Goal: Complete application form: Complete application form

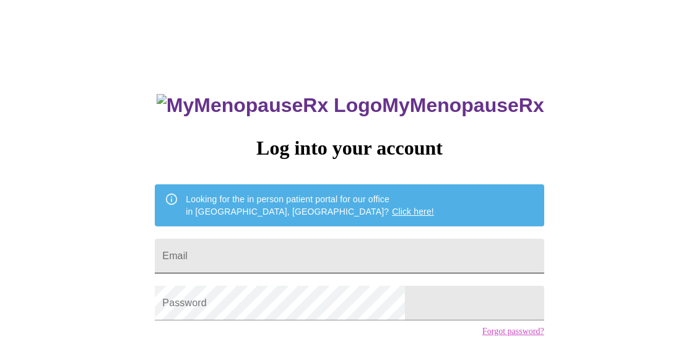
click at [335, 251] on input "Email" at bounding box center [349, 256] width 389 height 35
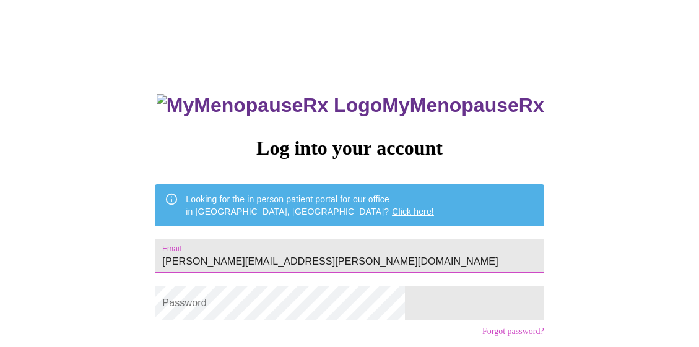
type input "[PERSON_NAME][EMAIL_ADDRESS][PERSON_NAME][DOMAIN_NAME]"
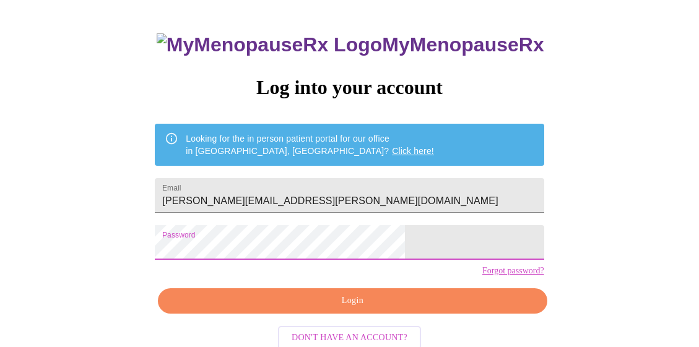
scroll to position [71, 0]
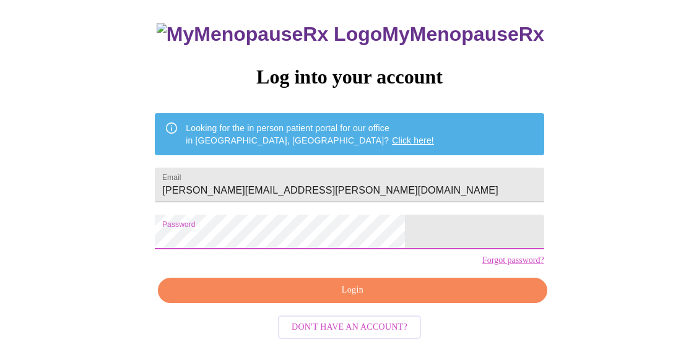
click at [357, 298] on span "Login" at bounding box center [352, 290] width 360 height 15
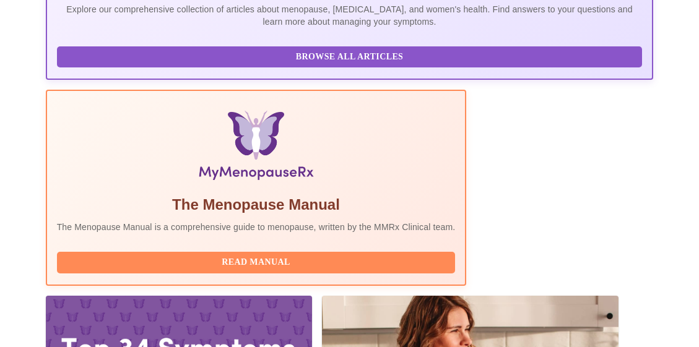
scroll to position [327, 0]
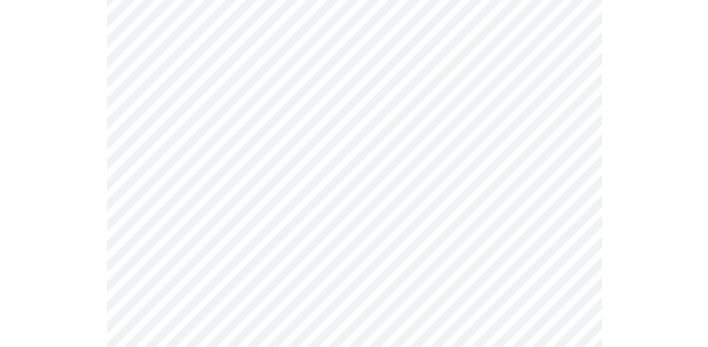
scroll to position [159, 0]
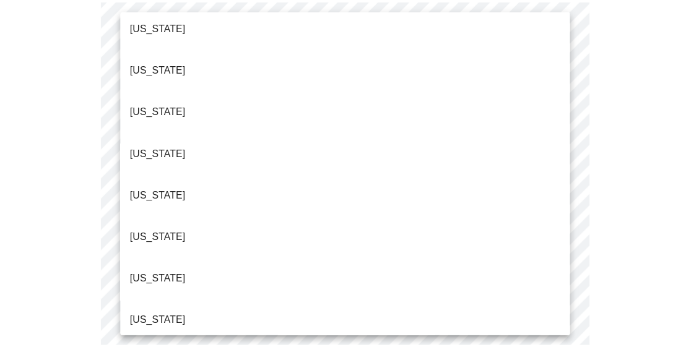
scroll to position [357, 0]
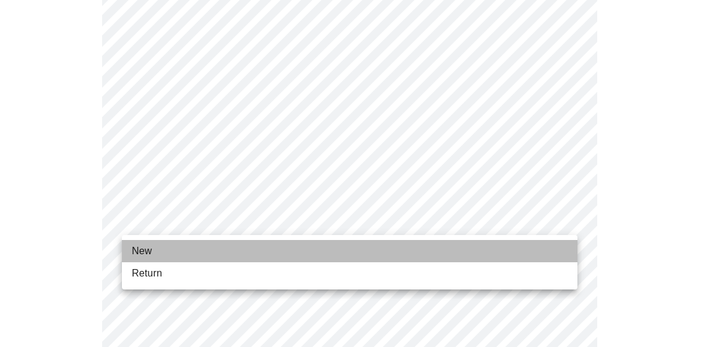
click at [187, 253] on li "New" at bounding box center [350, 251] width 456 height 22
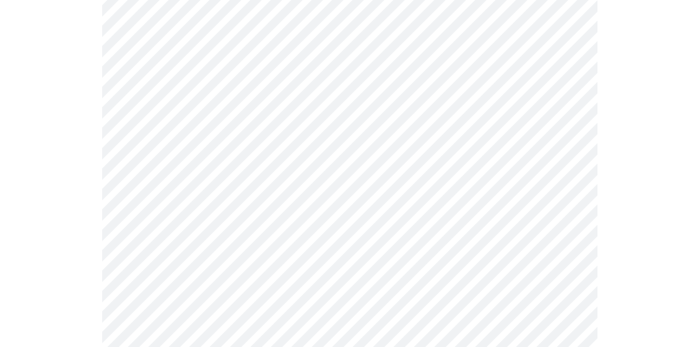
scroll to position [764, 0]
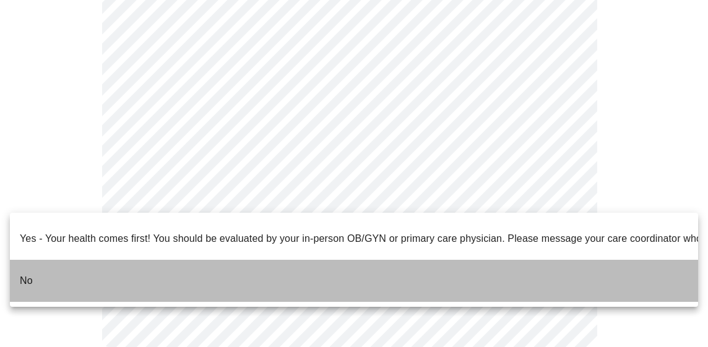
click at [71, 260] on li "No" at bounding box center [354, 281] width 688 height 42
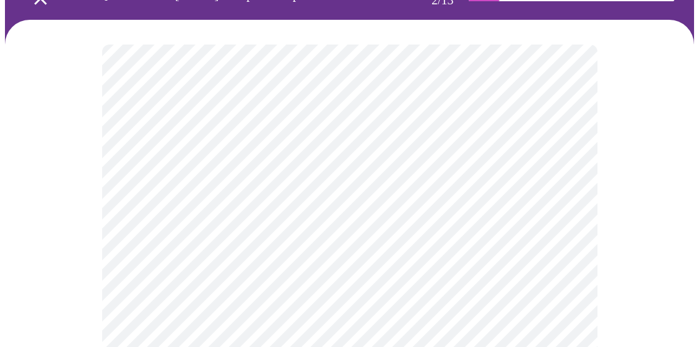
scroll to position [116, 0]
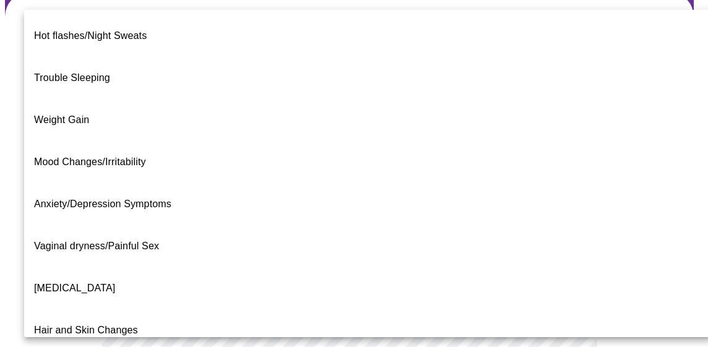
click at [568, 157] on body "MyMenopauseRx Appointments Messaging Labs Uploads Medications Community Refer a…" at bounding box center [354, 269] width 698 height 761
click at [113, 30] on span "Hot flashes/Night Sweats" at bounding box center [90, 35] width 113 height 11
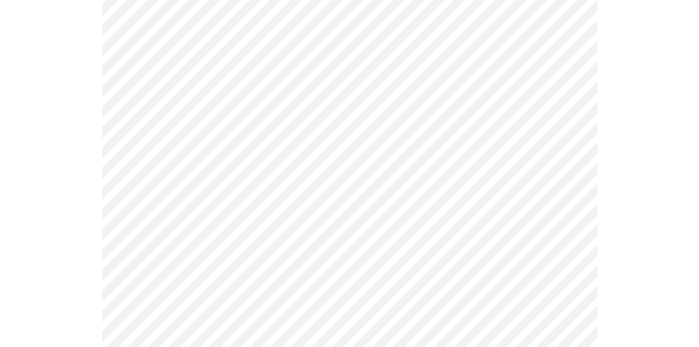
scroll to position [249, 0]
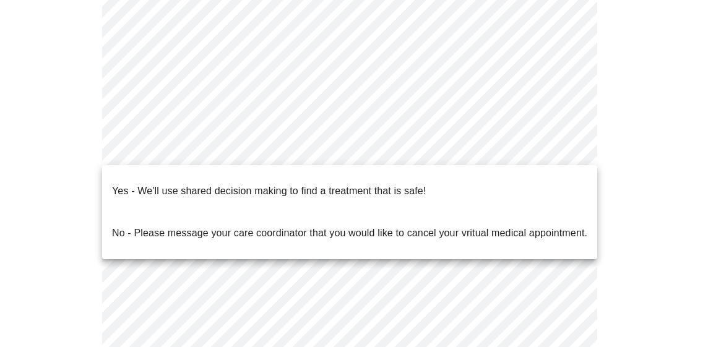
click at [568, 150] on body "MyMenopauseRx Appointments Messaging Labs Uploads Medications Community Refer a…" at bounding box center [354, 133] width 698 height 754
click at [331, 184] on p "Yes - We'll use shared decision making to find a treatment that is safe!" at bounding box center [269, 191] width 314 height 15
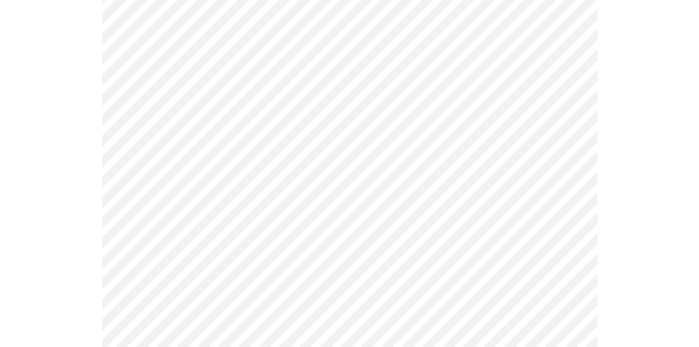
scroll to position [160, 0]
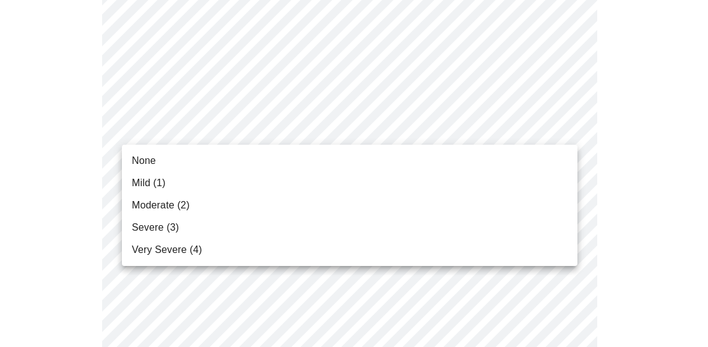
click at [171, 227] on span "Severe (3)" at bounding box center [155, 227] width 47 height 15
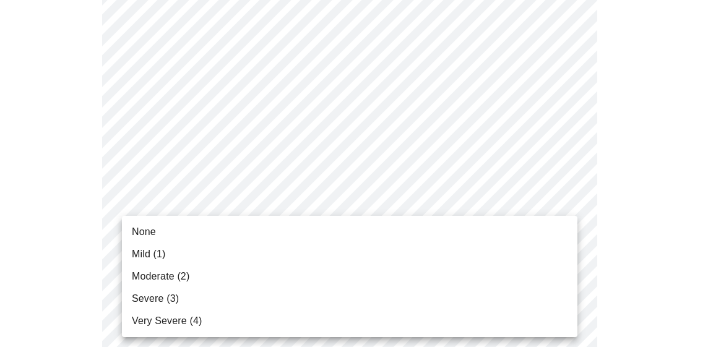
click at [335, 235] on li "None" at bounding box center [350, 232] width 456 height 22
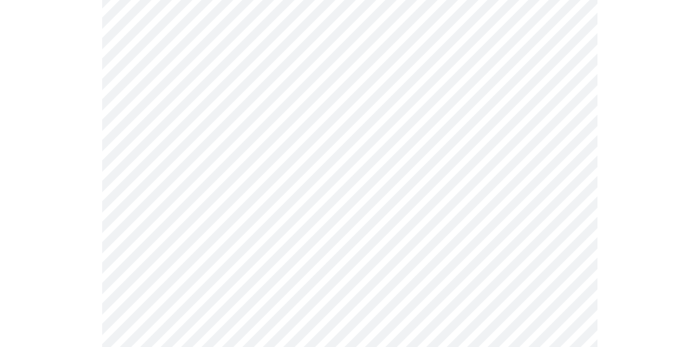
scroll to position [403, 0]
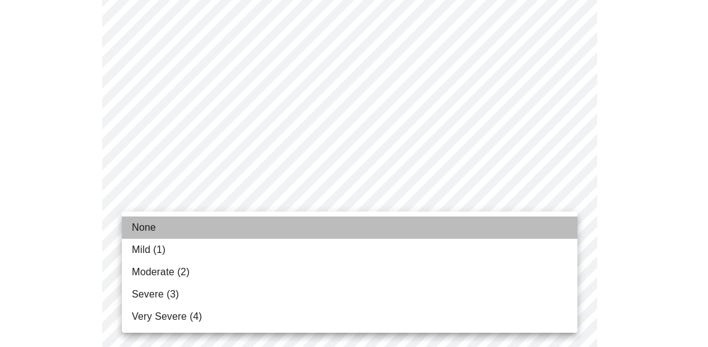
click at [233, 234] on li "None" at bounding box center [350, 228] width 456 height 22
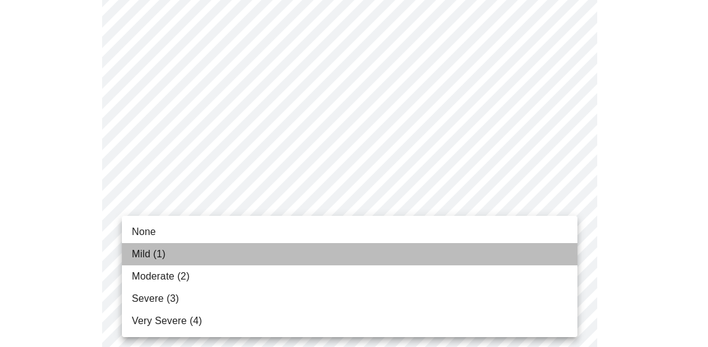
click at [227, 260] on li "Mild (1)" at bounding box center [350, 254] width 456 height 22
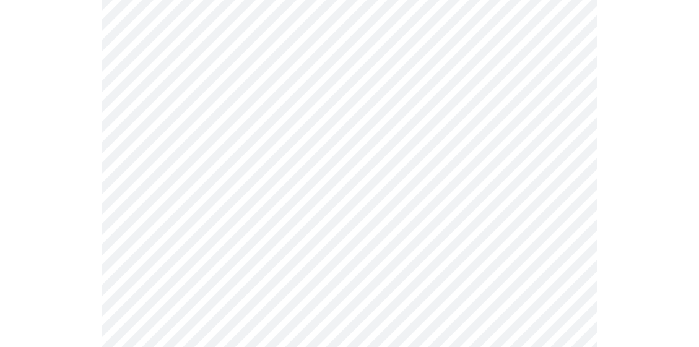
scroll to position [621, 0]
click at [564, 141] on body "MyMenopauseRx Appointments Messaging Labs Uploads Medications Community Refer a…" at bounding box center [349, 181] width 689 height 1594
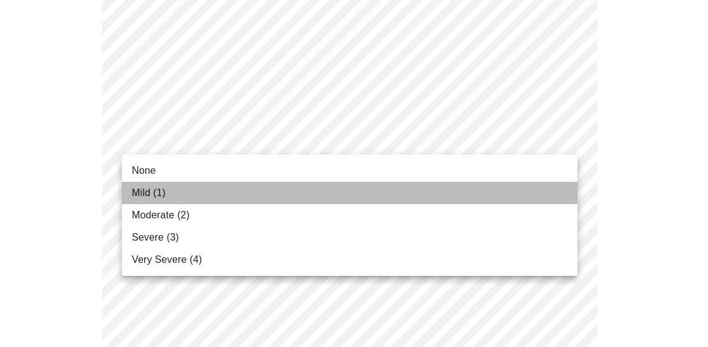
click at [275, 191] on li "Mild (1)" at bounding box center [350, 193] width 456 height 22
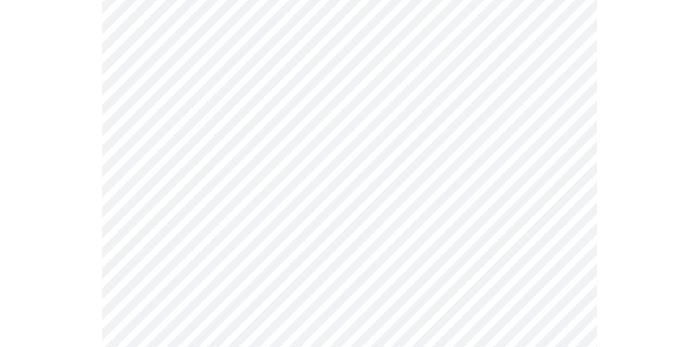
click at [570, 233] on body "MyMenopauseRx Appointments Messaging Labs Uploads Medications Community Refer a…" at bounding box center [349, 172] width 689 height 1577
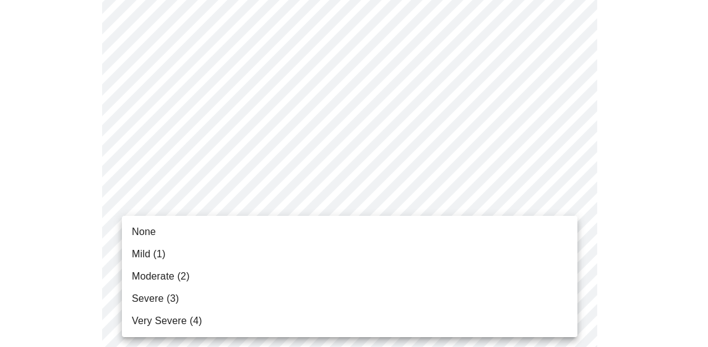
click at [194, 253] on li "Mild (1)" at bounding box center [350, 254] width 456 height 22
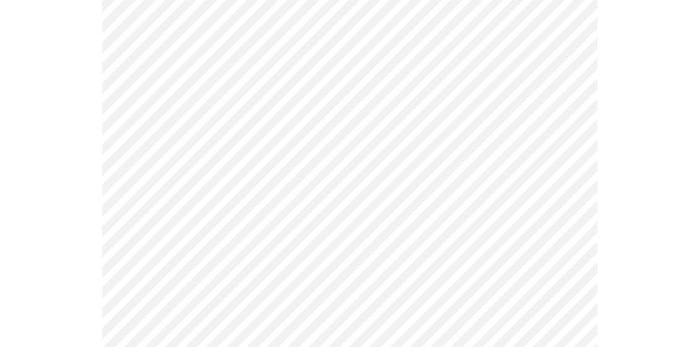
scroll to position [795, 0]
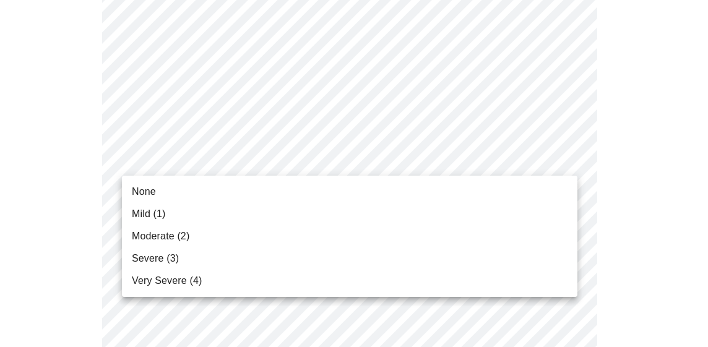
click at [222, 235] on li "Moderate (2)" at bounding box center [350, 236] width 456 height 22
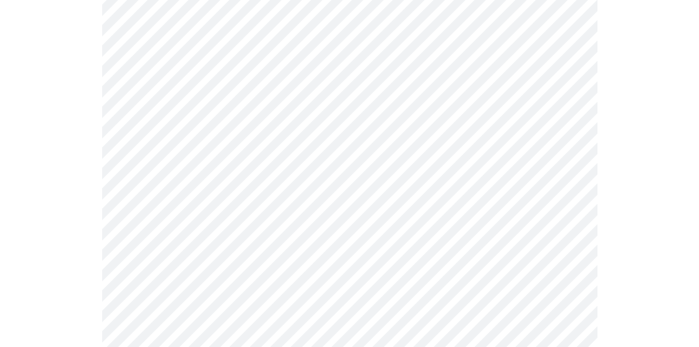
scroll to position [889, 0]
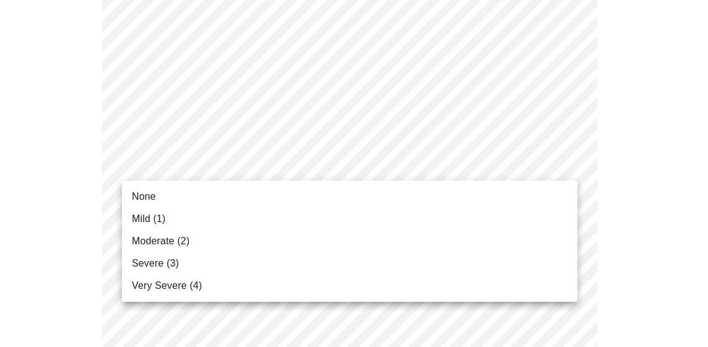
click at [223, 225] on li "Mild (1)" at bounding box center [350, 219] width 456 height 22
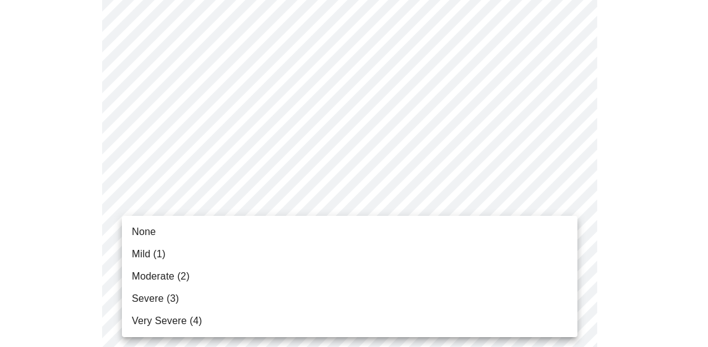
click at [220, 278] on li "Moderate (2)" at bounding box center [350, 277] width 456 height 22
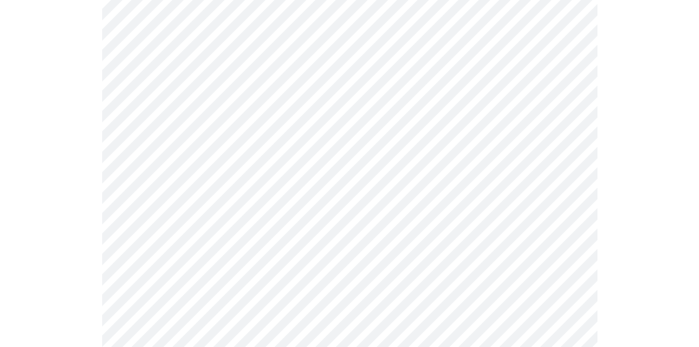
scroll to position [1039, 0]
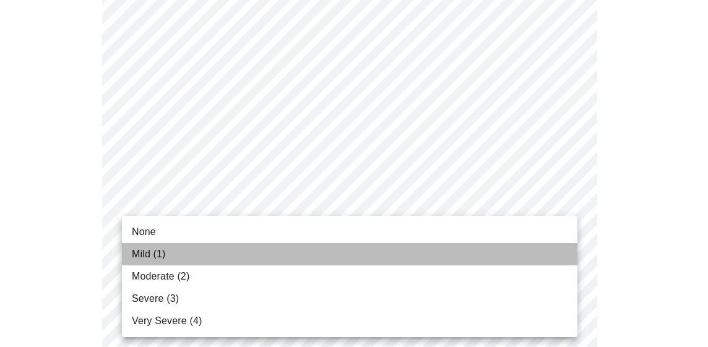
click at [343, 253] on li "Mild (1)" at bounding box center [350, 254] width 456 height 22
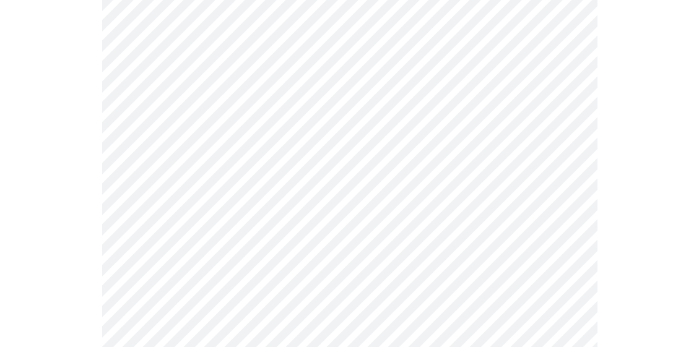
scroll to position [367, 0]
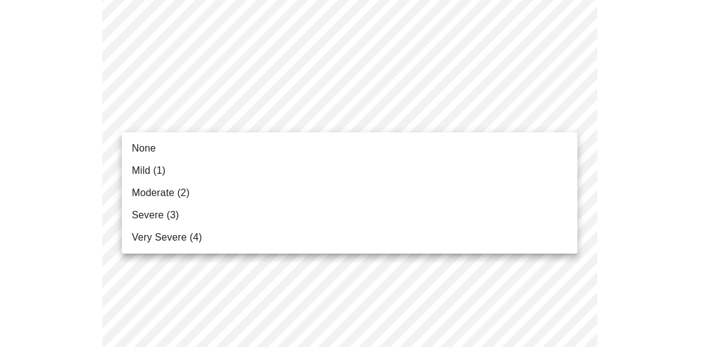
click at [388, 158] on li "None" at bounding box center [350, 148] width 456 height 22
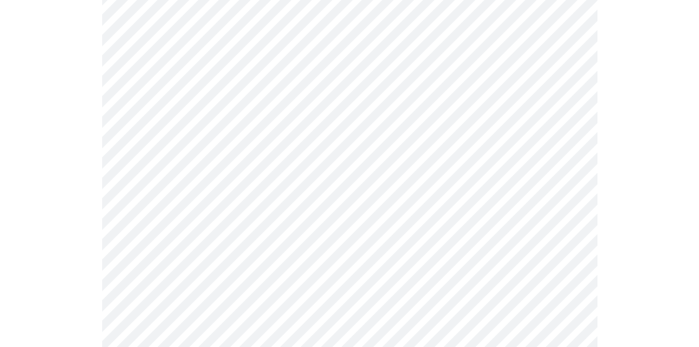
scroll to position [530, 0]
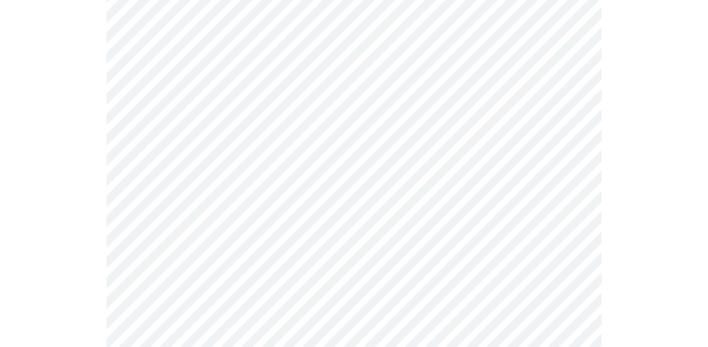
click at [566, 196] on body "MyMenopauseRx Appointments Messaging Labs Uploads Medications Community Refer a…" at bounding box center [354, 69] width 698 height 1189
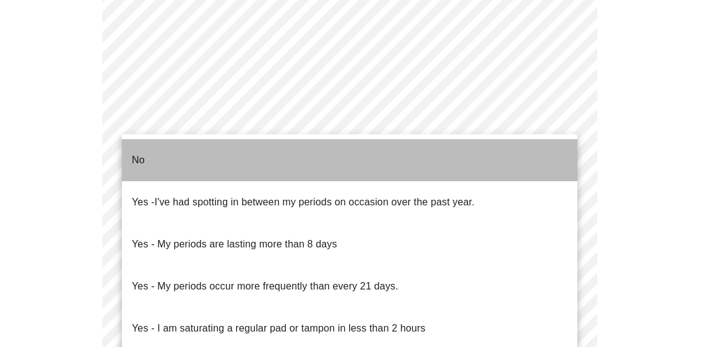
click at [327, 161] on li "No" at bounding box center [350, 160] width 456 height 42
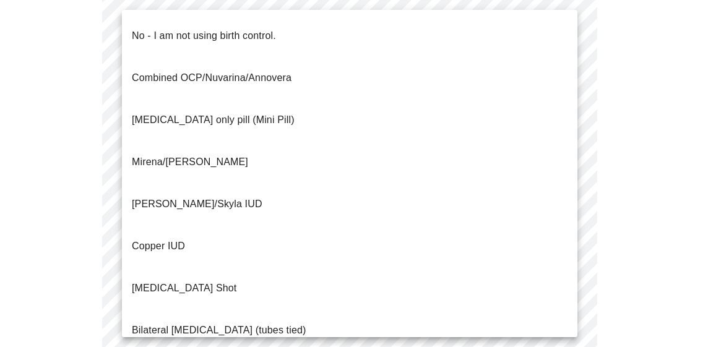
click at [565, 289] on body "MyMenopauseRx Appointments Messaging Labs Uploads Medications Community Refer a…" at bounding box center [354, 66] width 698 height 1182
click at [269, 35] on span "No - I am not using birth control." at bounding box center [204, 36] width 144 height 35
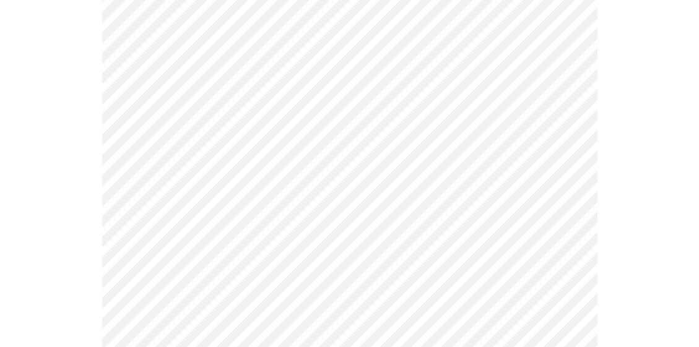
drag, startPoint x: 698, startPoint y: 173, endPoint x: 705, endPoint y: 211, distance: 38.5
click at [698, 211] on html "MyMenopauseRx Appointments Messaging Labs Uploads Medications Community Refer a…" at bounding box center [349, 62] width 699 height 1184
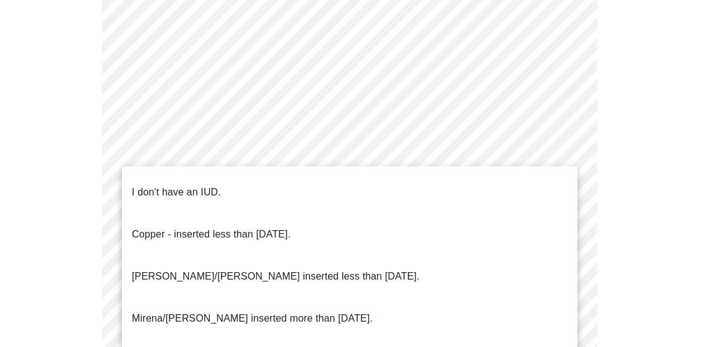
click at [268, 187] on li "I don't have an IUD." at bounding box center [350, 192] width 456 height 42
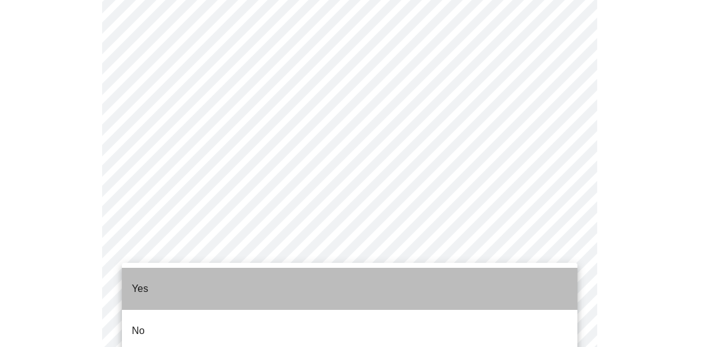
click at [246, 288] on li "Yes" at bounding box center [350, 289] width 456 height 42
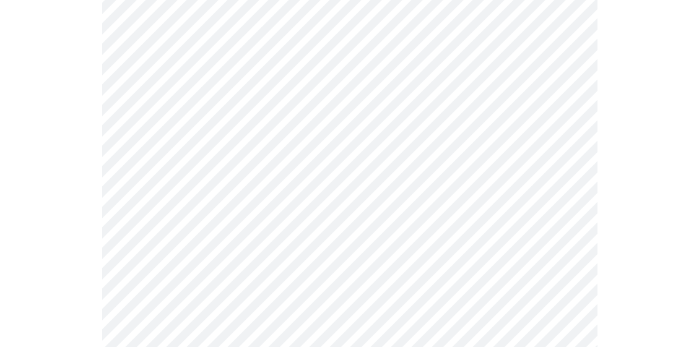
scroll to position [160, 0]
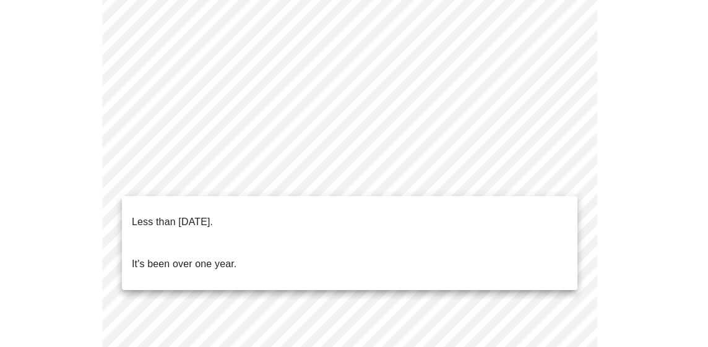
click at [485, 184] on body "MyMenopauseRx Appointments Messaging Labs Uploads Medications Community Refer a…" at bounding box center [354, 297] width 698 height 905
click at [177, 215] on p "Less than [DATE]." at bounding box center [172, 222] width 81 height 15
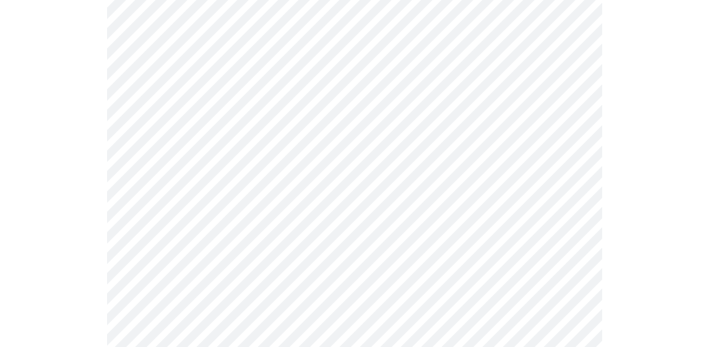
scroll to position [191, 0]
click at [198, 178] on body "MyMenopauseRx Appointments Messaging Labs Uploads Medications Community Refer a…" at bounding box center [354, 153] width 698 height 678
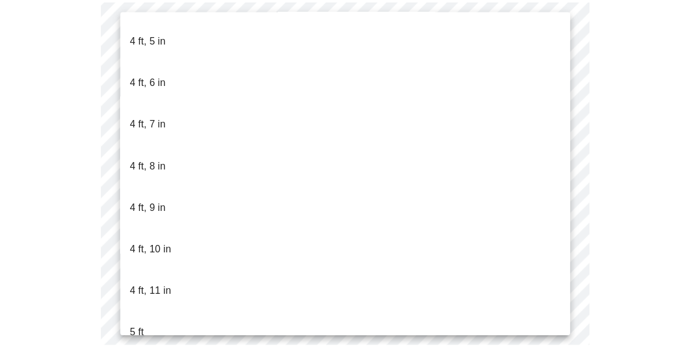
scroll to position [723, 0]
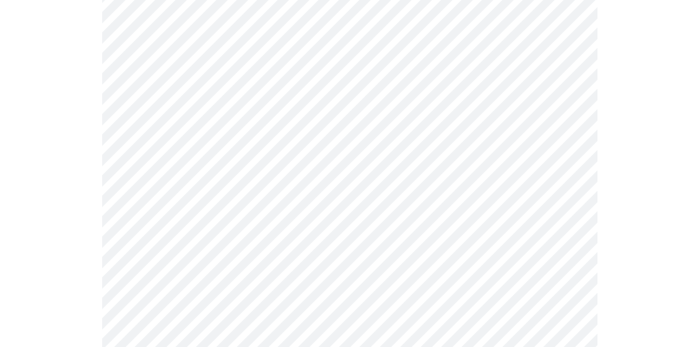
scroll to position [3283, 0]
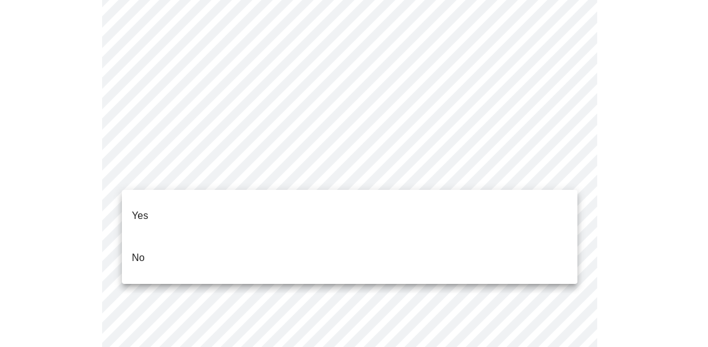
click at [184, 239] on li "No" at bounding box center [350, 258] width 456 height 42
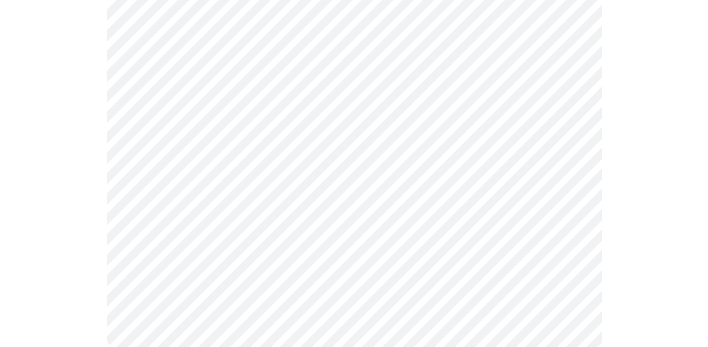
scroll to position [865, 0]
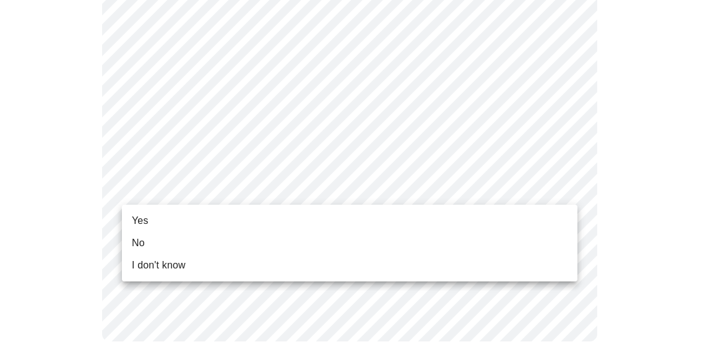
click at [255, 223] on li "Yes" at bounding box center [350, 221] width 456 height 22
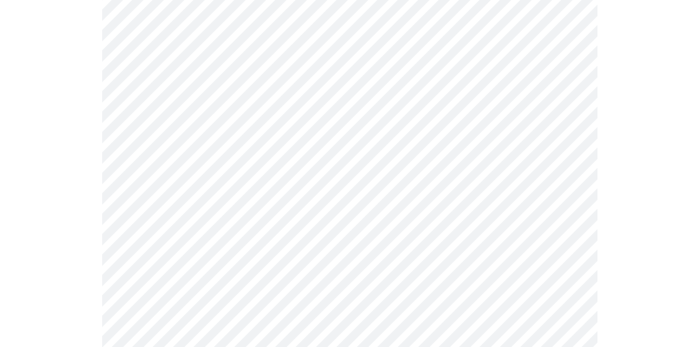
scroll to position [225, 0]
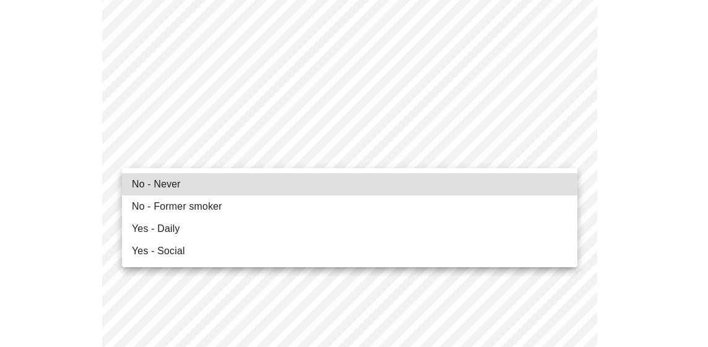
click at [241, 204] on li "No - Former smoker" at bounding box center [350, 207] width 456 height 22
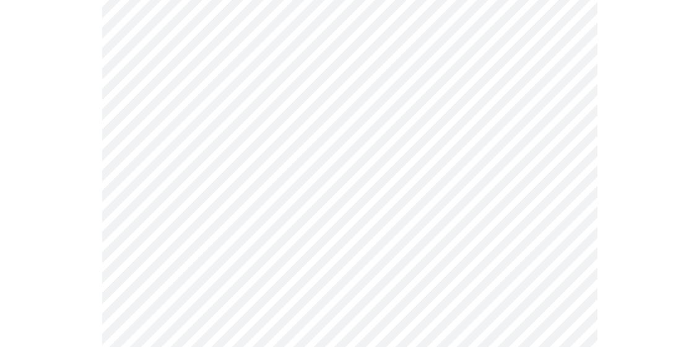
scroll to position [1110, 0]
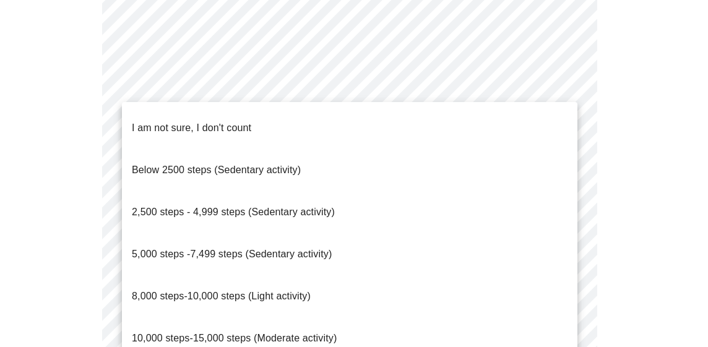
click at [311, 275] on li "8,000 steps-10,000 steps (Light activity)" at bounding box center [350, 296] width 456 height 42
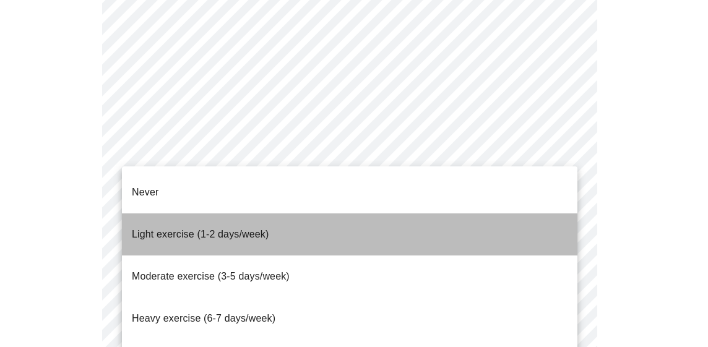
click at [287, 214] on li "Light exercise (1-2 days/week)" at bounding box center [350, 235] width 456 height 42
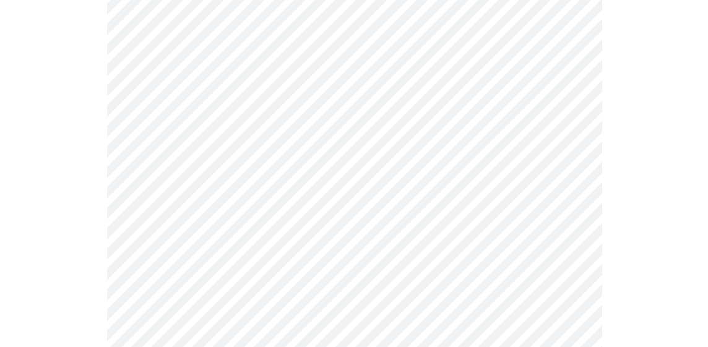
scroll to position [1277, 0]
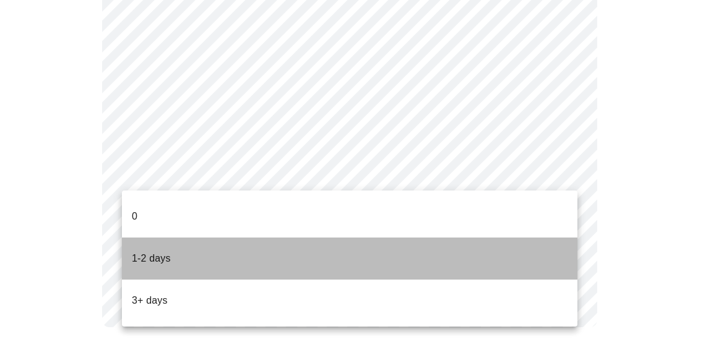
click at [248, 238] on li "1-2 days" at bounding box center [350, 259] width 456 height 42
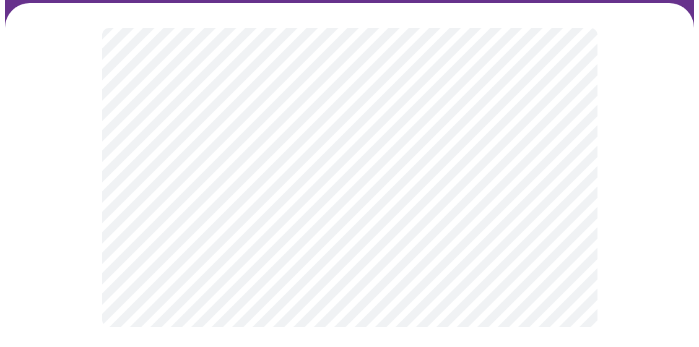
scroll to position [0, 0]
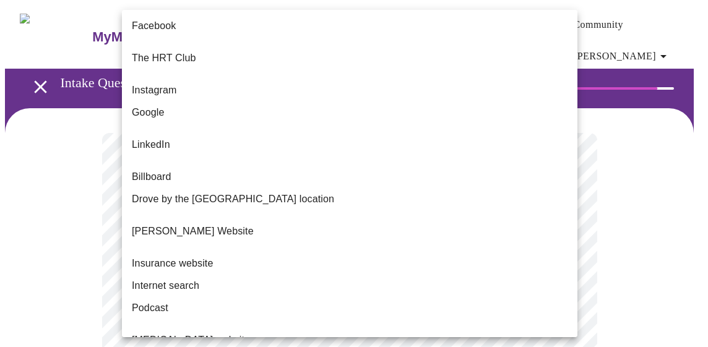
click at [568, 271] on body "MyMenopauseRx Appointments Messaging Labs Uploads Medications Community Refer a…" at bounding box center [354, 219] width 698 height 429
click at [239, 275] on li "Internet search" at bounding box center [350, 286] width 456 height 22
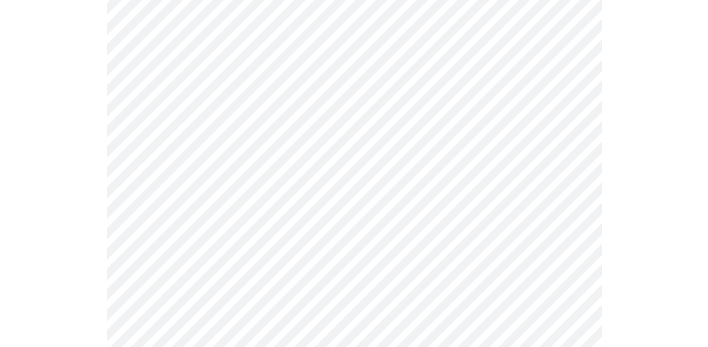
scroll to position [145, 0]
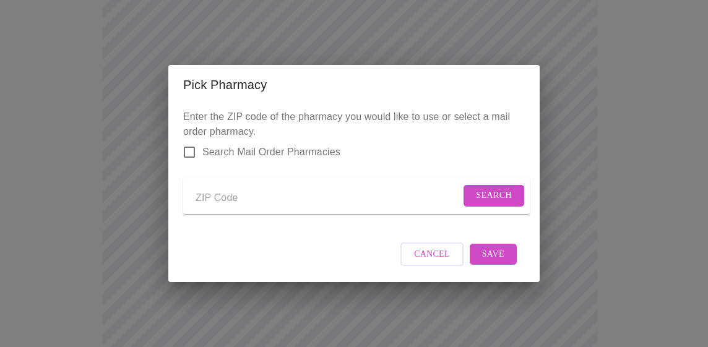
click at [222, 194] on input "Send a message to your care team" at bounding box center [328, 198] width 265 height 20
type input "70764"
click at [482, 188] on span "Search" at bounding box center [494, 195] width 36 height 15
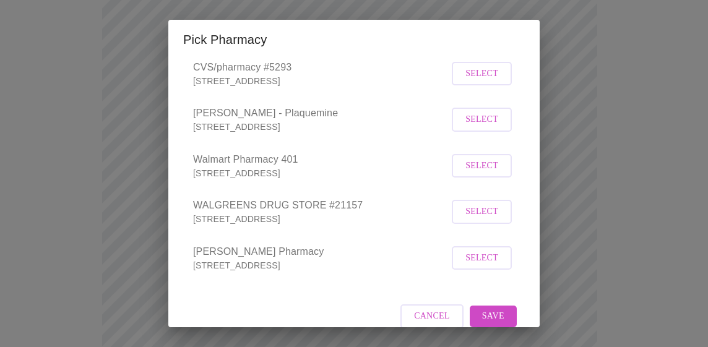
scroll to position [125, 0]
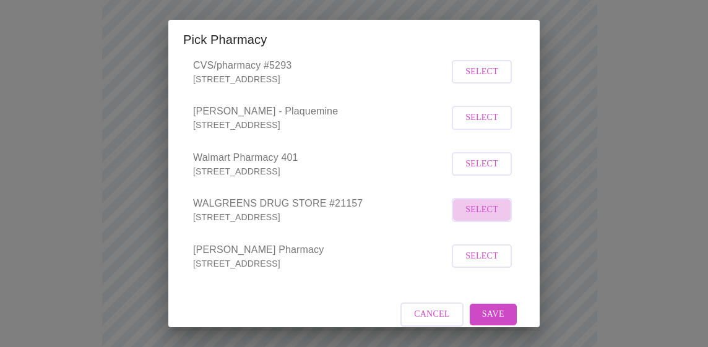
click at [474, 218] on span "Select" at bounding box center [481, 209] width 33 height 15
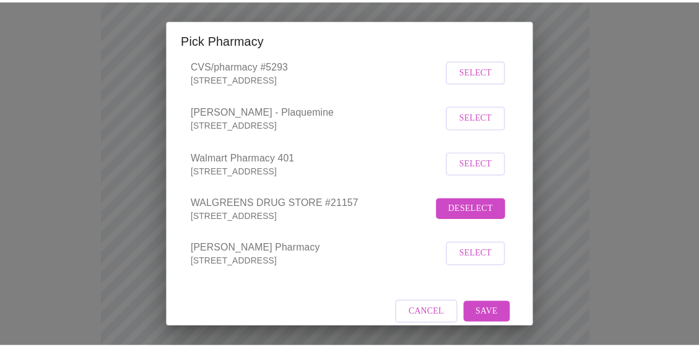
scroll to position [156, 0]
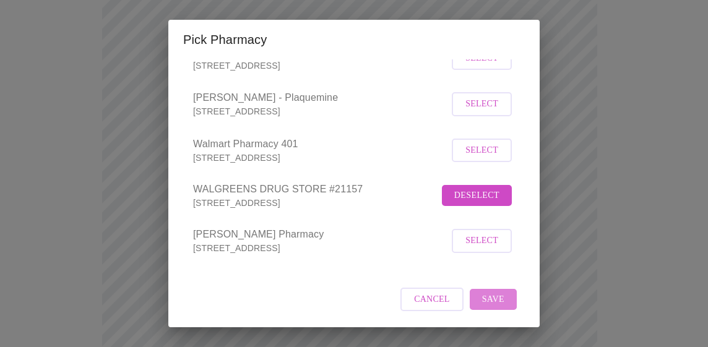
click at [487, 304] on span "Save" at bounding box center [493, 299] width 22 height 15
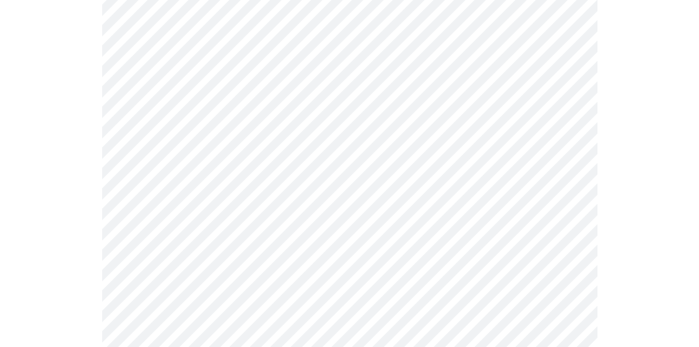
scroll to position [780, 0]
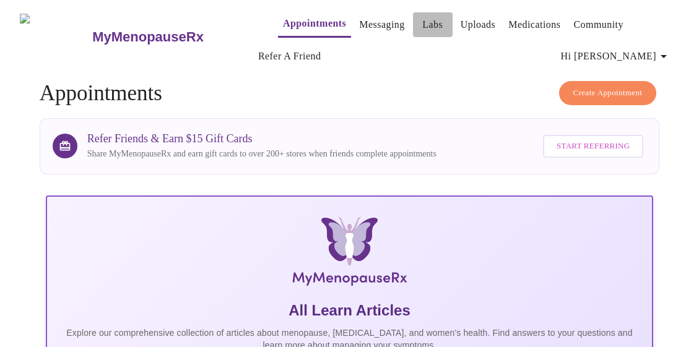
click at [422, 24] on link "Labs" at bounding box center [432, 24] width 20 height 17
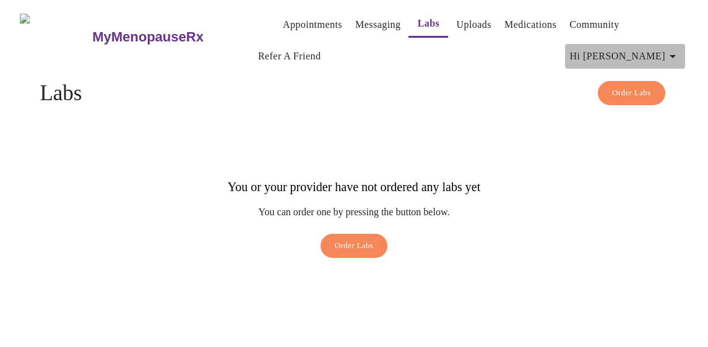
click at [677, 54] on icon "button" at bounding box center [672, 56] width 15 height 15
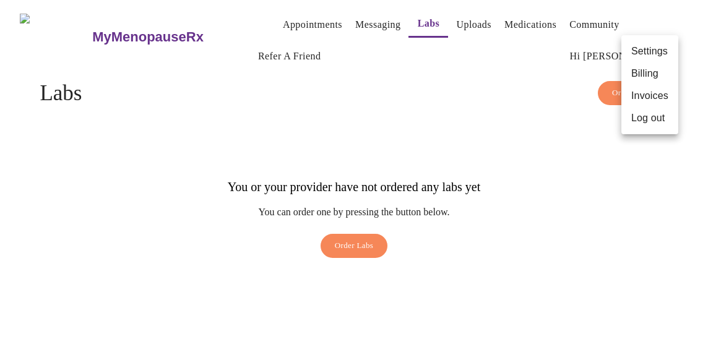
click at [528, 65] on div at bounding box center [354, 173] width 708 height 347
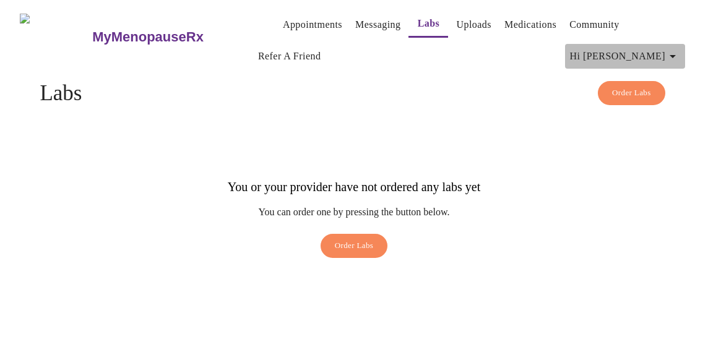
click at [680, 51] on icon "button" at bounding box center [672, 56] width 15 height 15
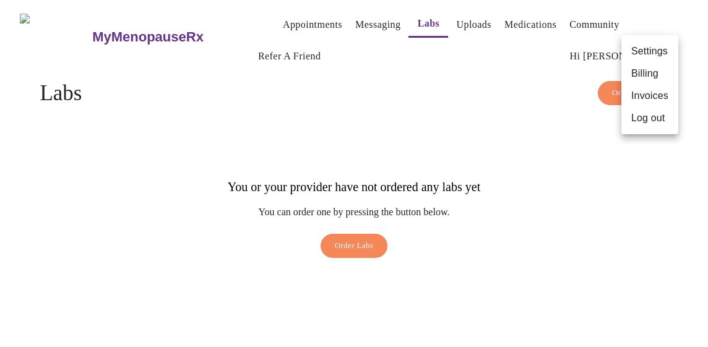
click at [651, 56] on li "Settings" at bounding box center [649, 51] width 57 height 22
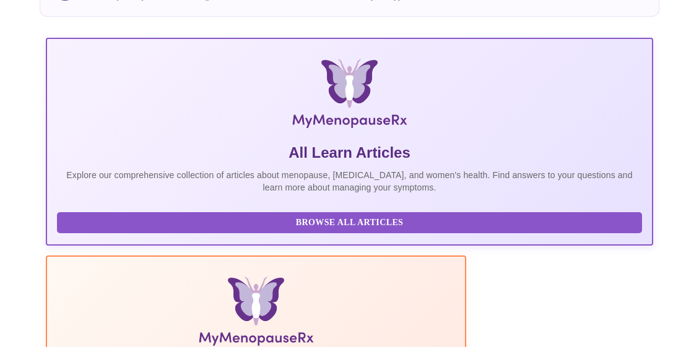
scroll to position [167, 0]
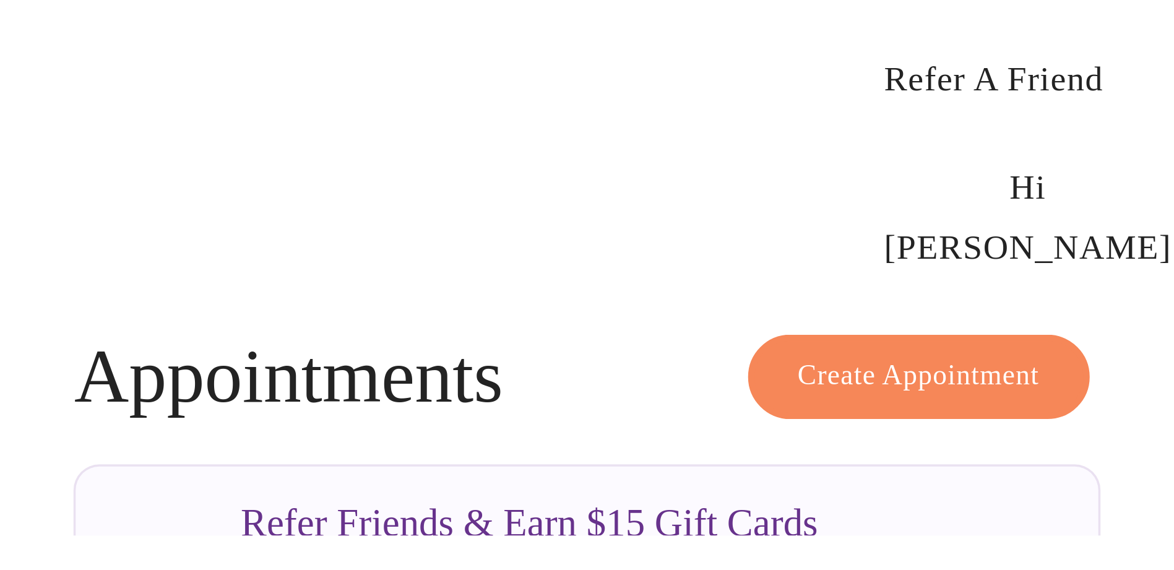
scroll to position [108, 0]
